Goal: Browse casually: Explore the website without a specific task or goal

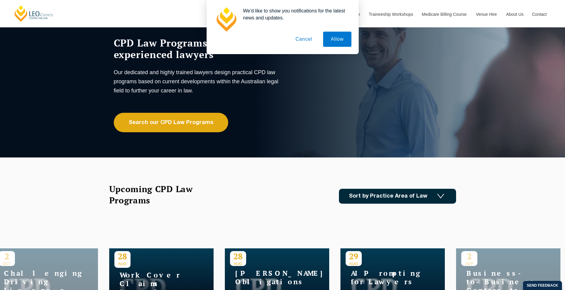
click at [335, 41] on button "Allow" at bounding box center [337, 39] width 28 height 15
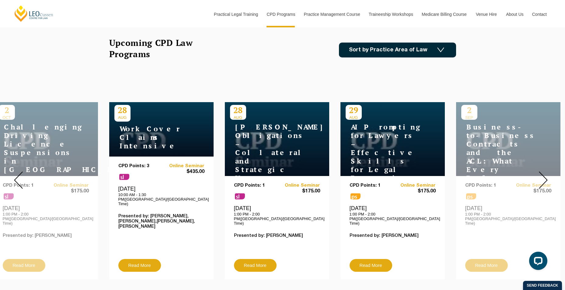
scroll to position [182, 0]
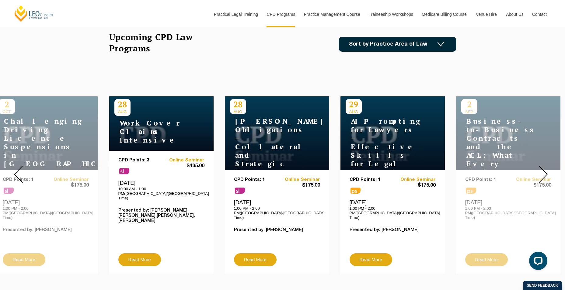
click at [543, 167] on img at bounding box center [543, 174] width 9 height 17
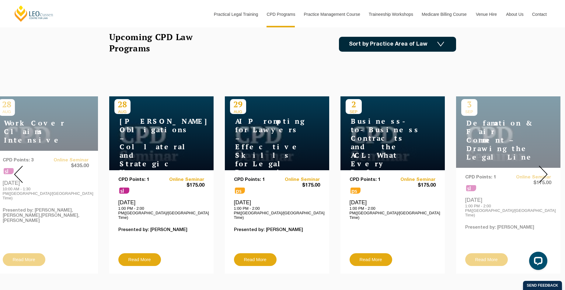
click at [543, 167] on img at bounding box center [543, 174] width 9 height 17
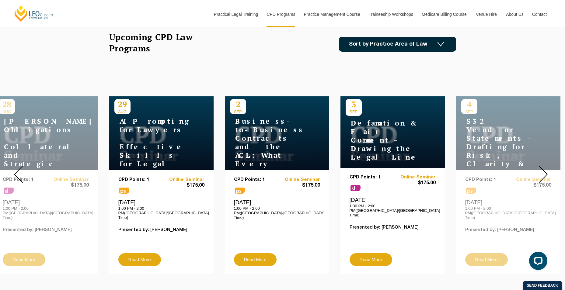
click at [543, 167] on img at bounding box center [543, 174] width 9 height 17
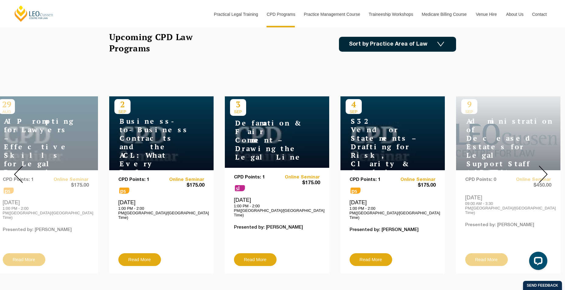
click at [543, 167] on img at bounding box center [543, 174] width 9 height 17
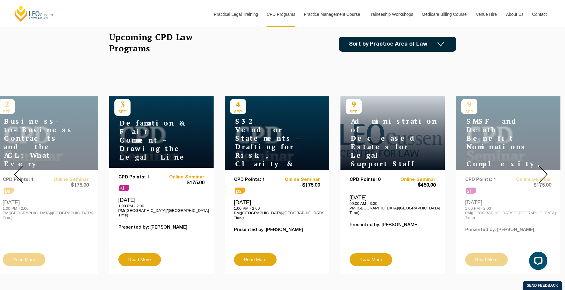
click at [543, 167] on img at bounding box center [543, 174] width 9 height 17
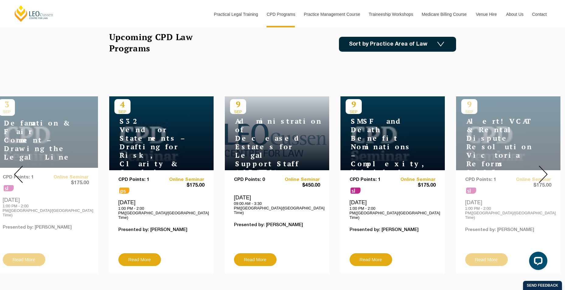
click at [543, 167] on img at bounding box center [543, 174] width 9 height 17
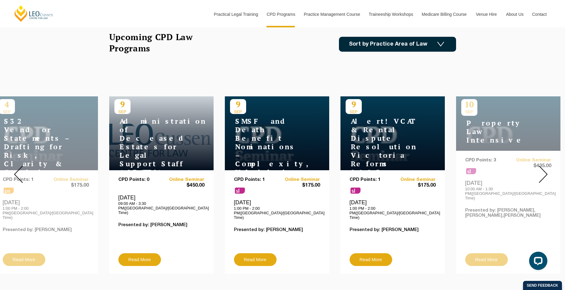
click at [543, 168] on img at bounding box center [543, 174] width 9 height 17
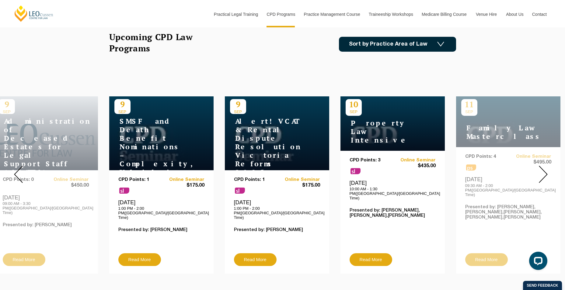
click at [543, 168] on img at bounding box center [543, 174] width 9 height 17
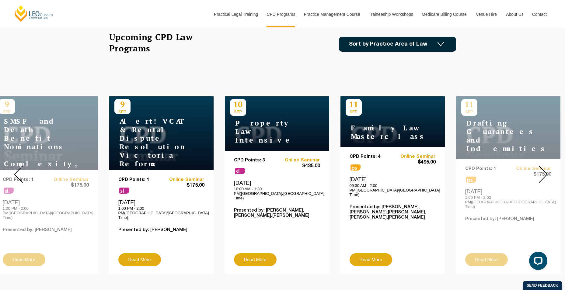
click at [543, 168] on img at bounding box center [543, 174] width 9 height 17
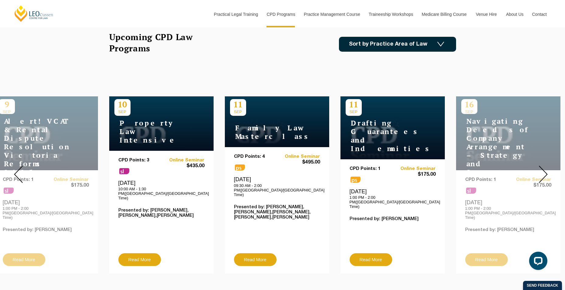
click at [543, 168] on img at bounding box center [543, 174] width 9 height 17
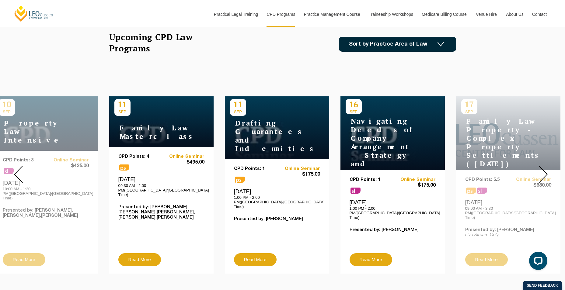
click at [543, 168] on img at bounding box center [543, 174] width 9 height 17
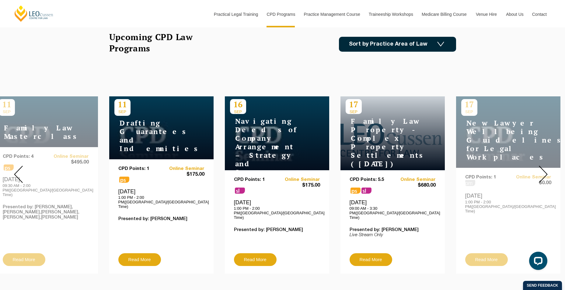
click at [543, 168] on img at bounding box center [543, 174] width 9 height 17
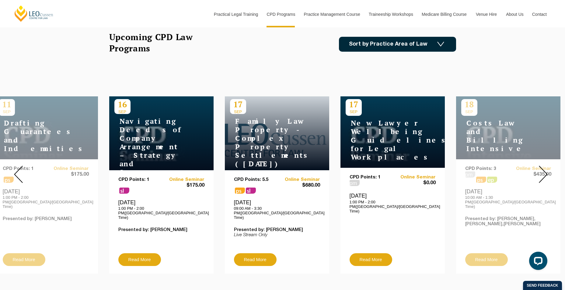
click at [543, 168] on img at bounding box center [543, 174] width 9 height 17
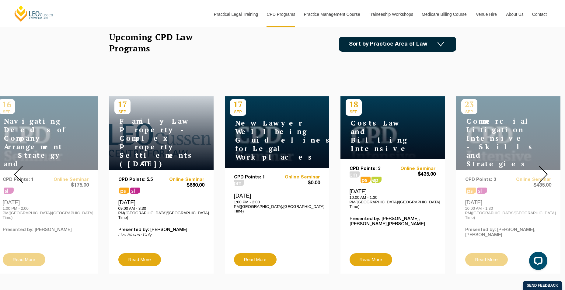
click at [543, 168] on img at bounding box center [543, 174] width 9 height 17
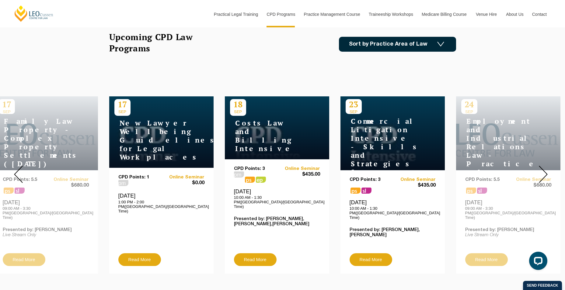
click at [543, 168] on img at bounding box center [543, 174] width 9 height 17
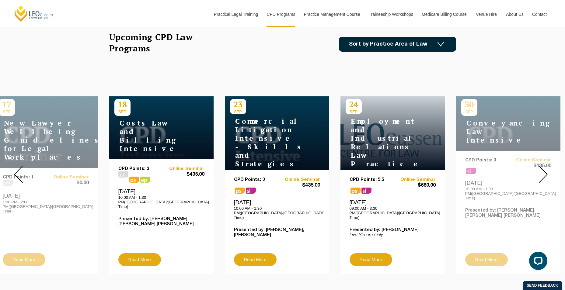
click at [543, 168] on img at bounding box center [543, 174] width 9 height 17
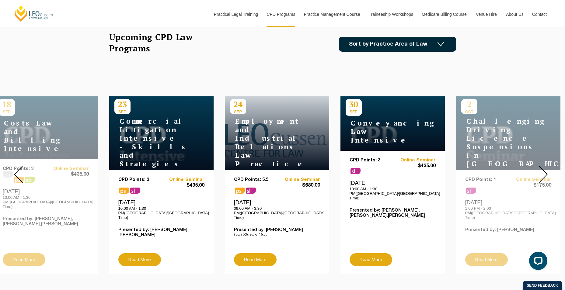
click at [543, 168] on img at bounding box center [543, 174] width 9 height 17
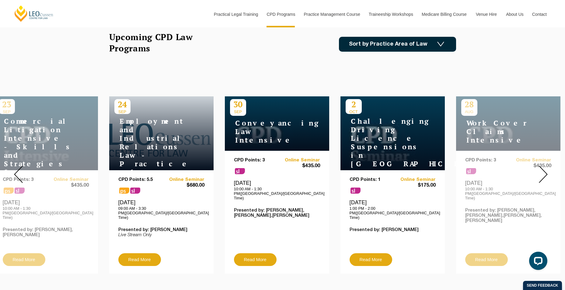
click at [543, 168] on img at bounding box center [543, 174] width 9 height 17
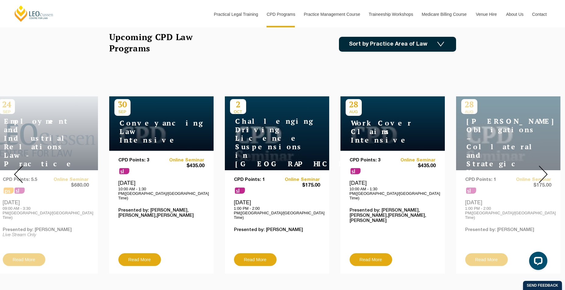
click at [543, 168] on img at bounding box center [543, 174] width 9 height 17
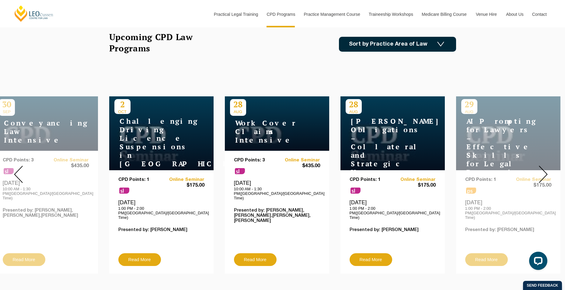
click at [543, 168] on img at bounding box center [543, 174] width 9 height 17
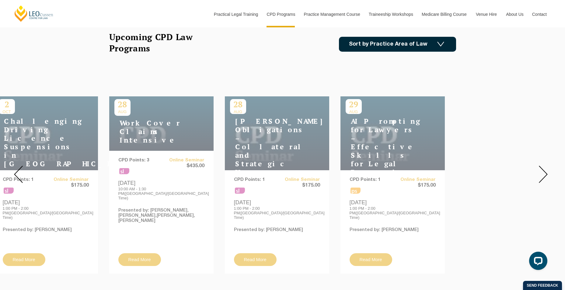
click at [543, 168] on img at bounding box center [543, 174] width 9 height 17
